Goal: Task Accomplishment & Management: Manage account settings

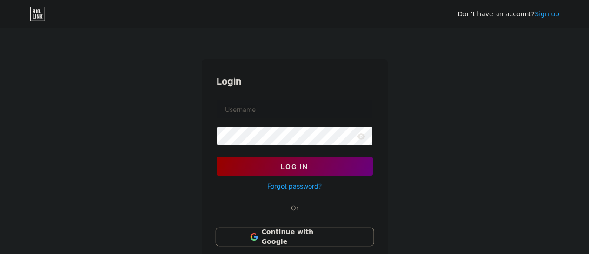
click at [314, 236] on span "Continue with Google" at bounding box center [300, 237] width 78 height 20
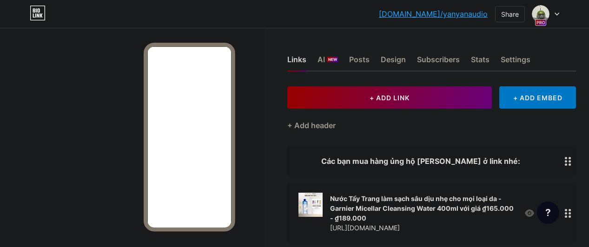
click at [473, 59] on div "Links AI NEW Posts Design Subscribers Stats Settings" at bounding box center [431, 55] width 289 height 33
click at [478, 60] on div "Stats" at bounding box center [480, 62] width 19 height 17
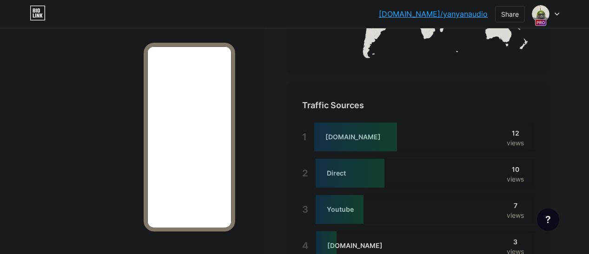
scroll to position [720, 0]
